Goal: Task Accomplishment & Management: Manage account settings

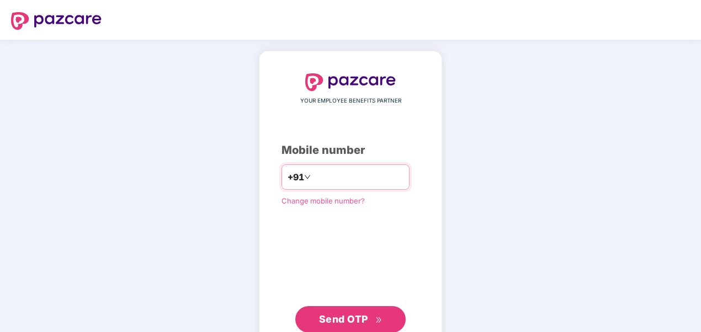
click at [316, 172] on input "number" at bounding box center [358, 177] width 90 height 18
type input "**********"
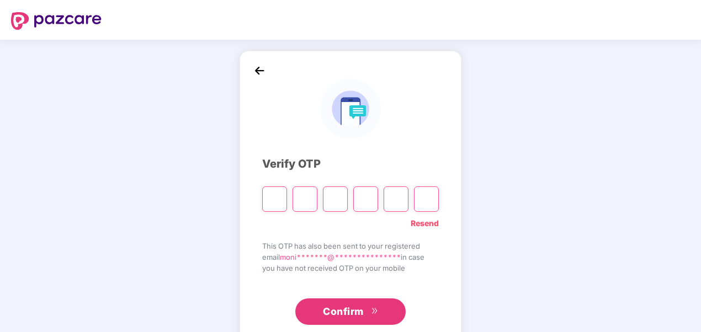
click at [523, 212] on div "**********" at bounding box center [350, 200] width 701 height 320
click at [286, 188] on input "Please enter verification code. Digit 1" at bounding box center [274, 198] width 25 height 25
paste input "*"
type input "*"
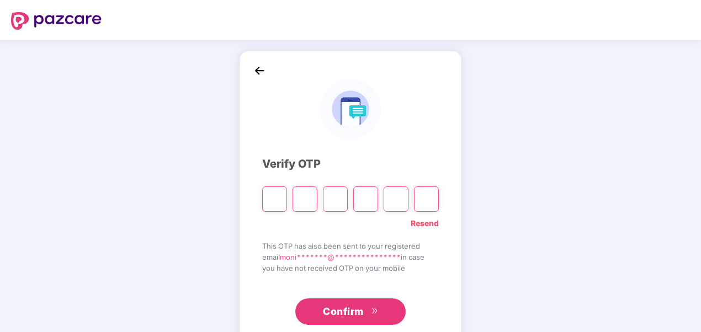
type input "*"
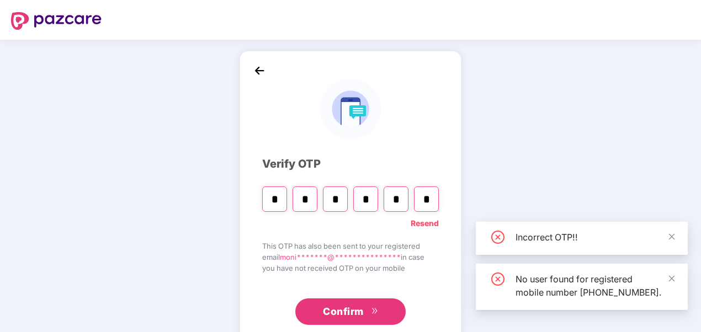
click at [358, 311] on span "Confirm" at bounding box center [343, 311] width 41 height 15
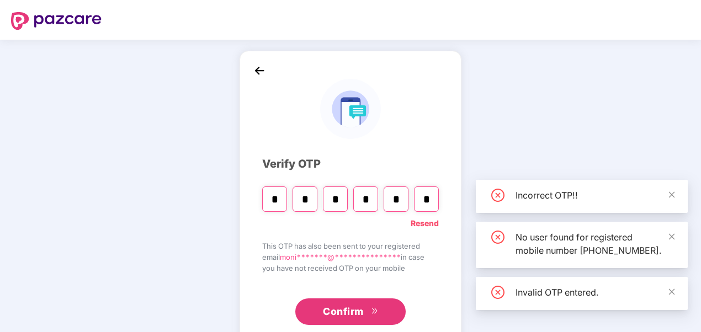
click at [358, 311] on span "Confirm" at bounding box center [343, 311] width 41 height 15
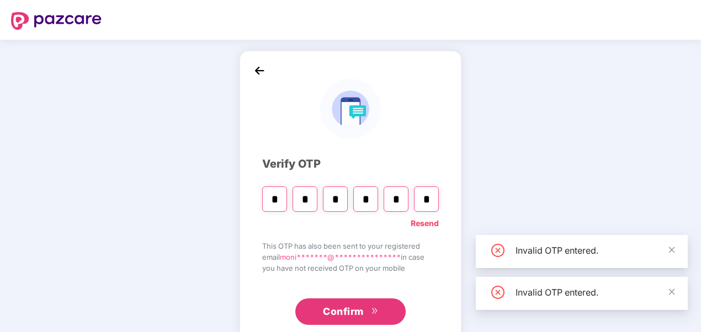
click at [362, 307] on span "Confirm" at bounding box center [343, 311] width 41 height 15
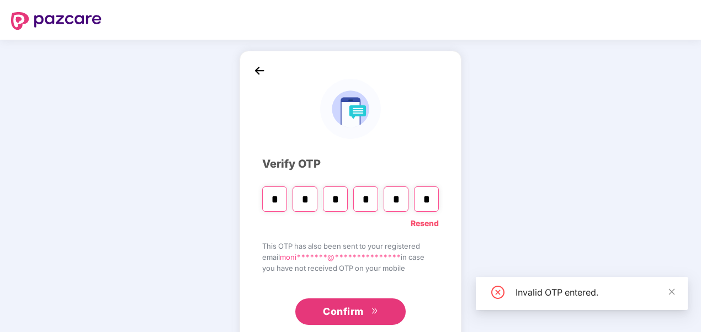
click at [257, 67] on img at bounding box center [259, 70] width 17 height 17
